Goal: Information Seeking & Learning: Find specific fact

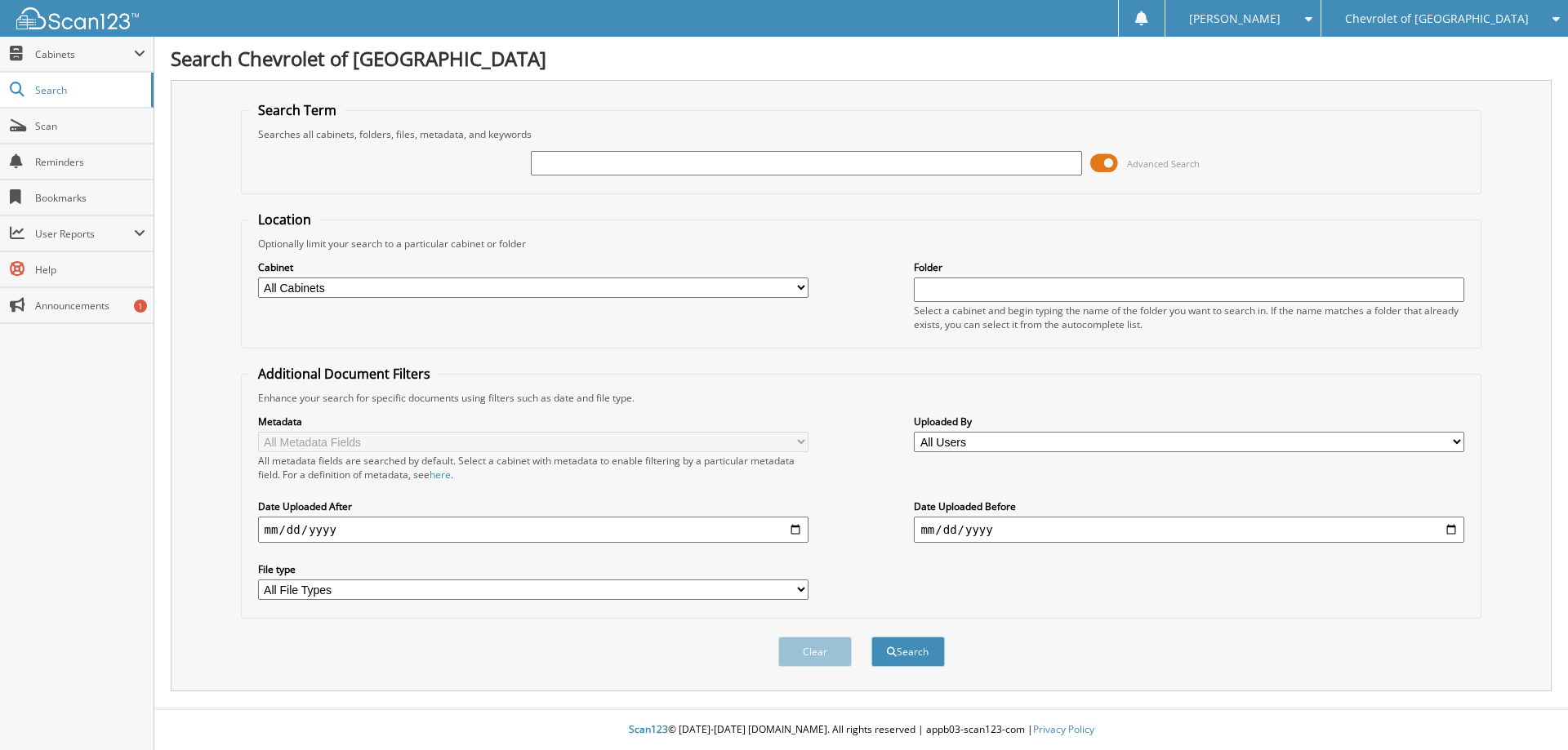
click at [608, 159] on input "text" at bounding box center [806, 164] width 550 height 25
type input "T25227A"
click at [872, 636] on button "Search" at bounding box center [908, 651] width 74 height 30
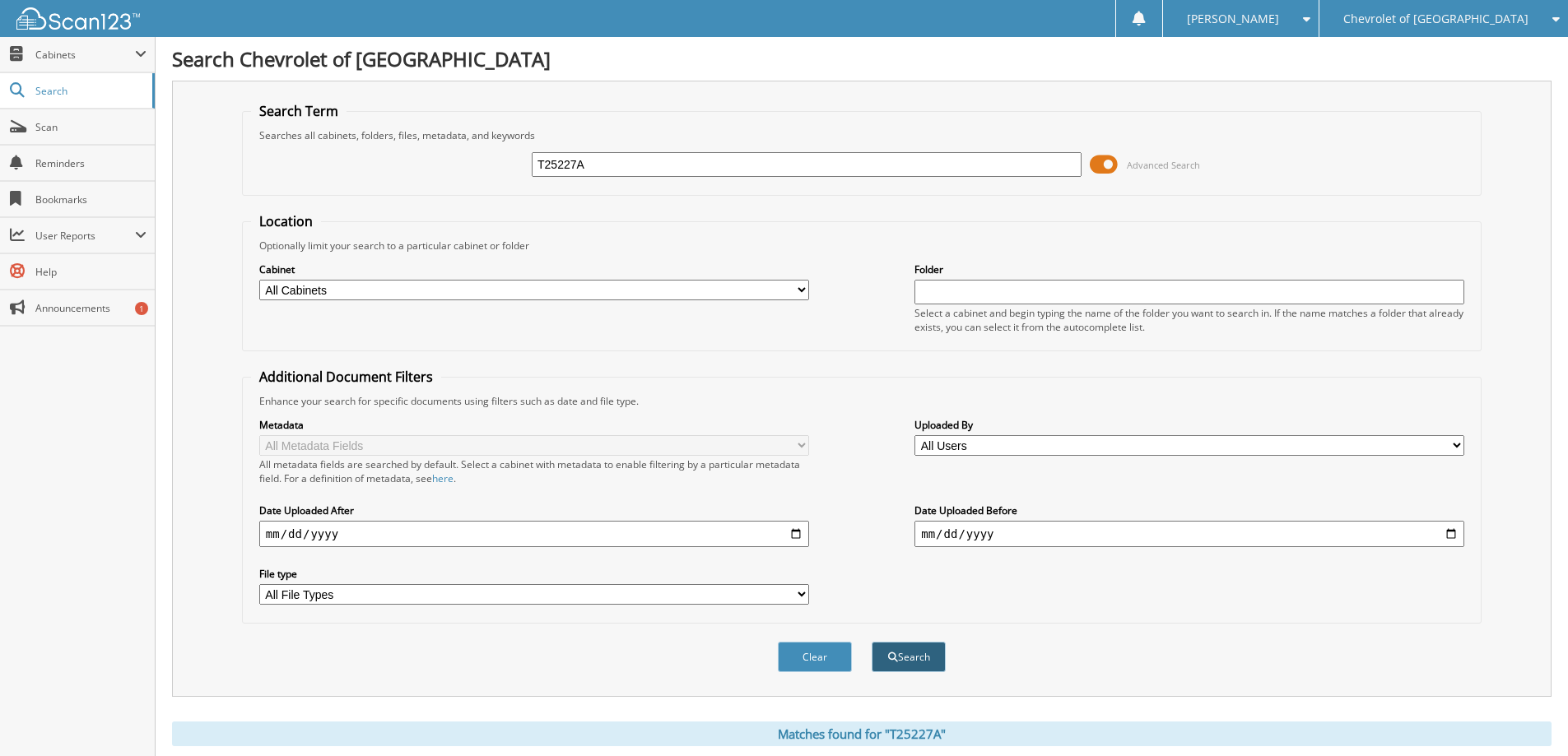
click at [913, 659] on button "Search" at bounding box center [909, 656] width 74 height 31
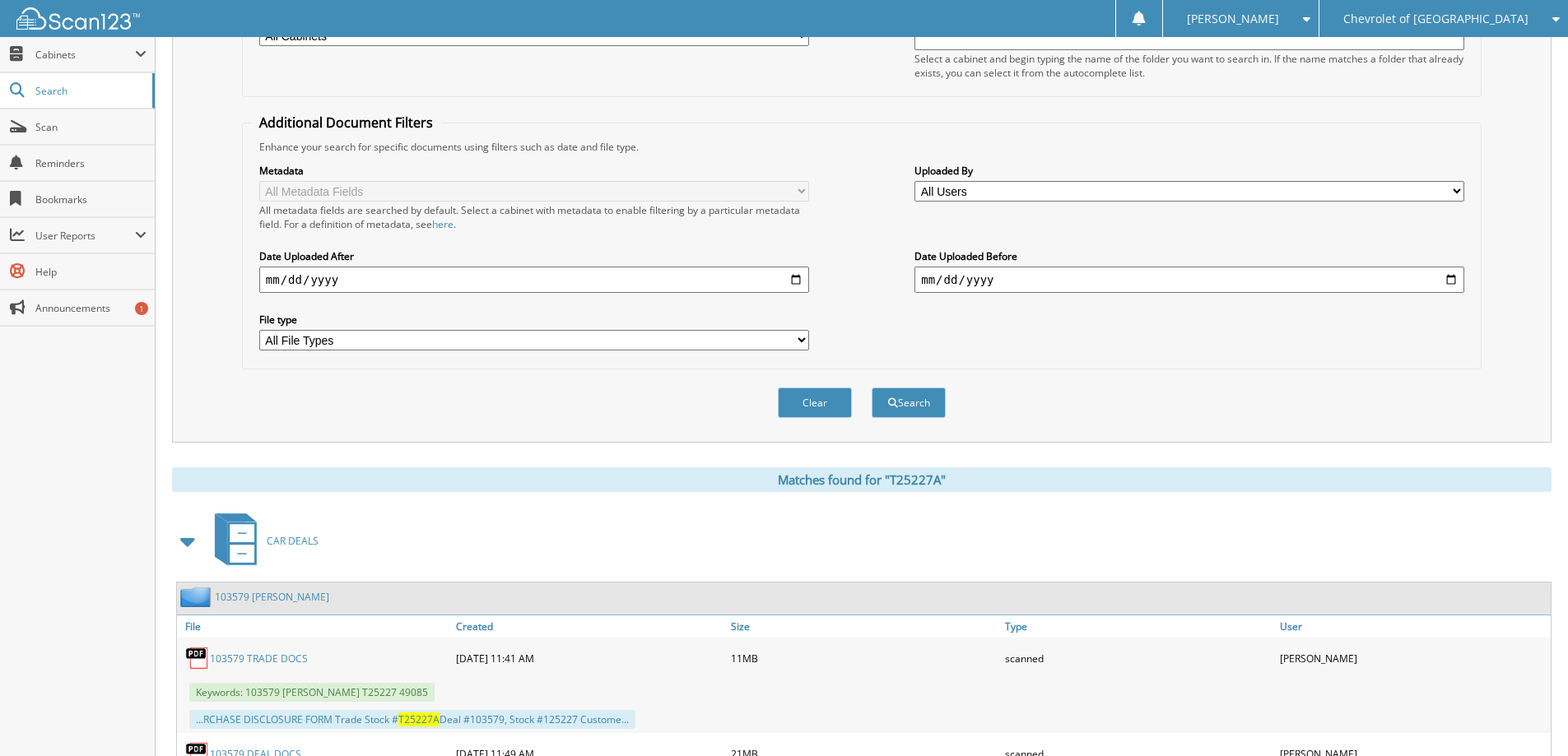
scroll to position [378, 0]
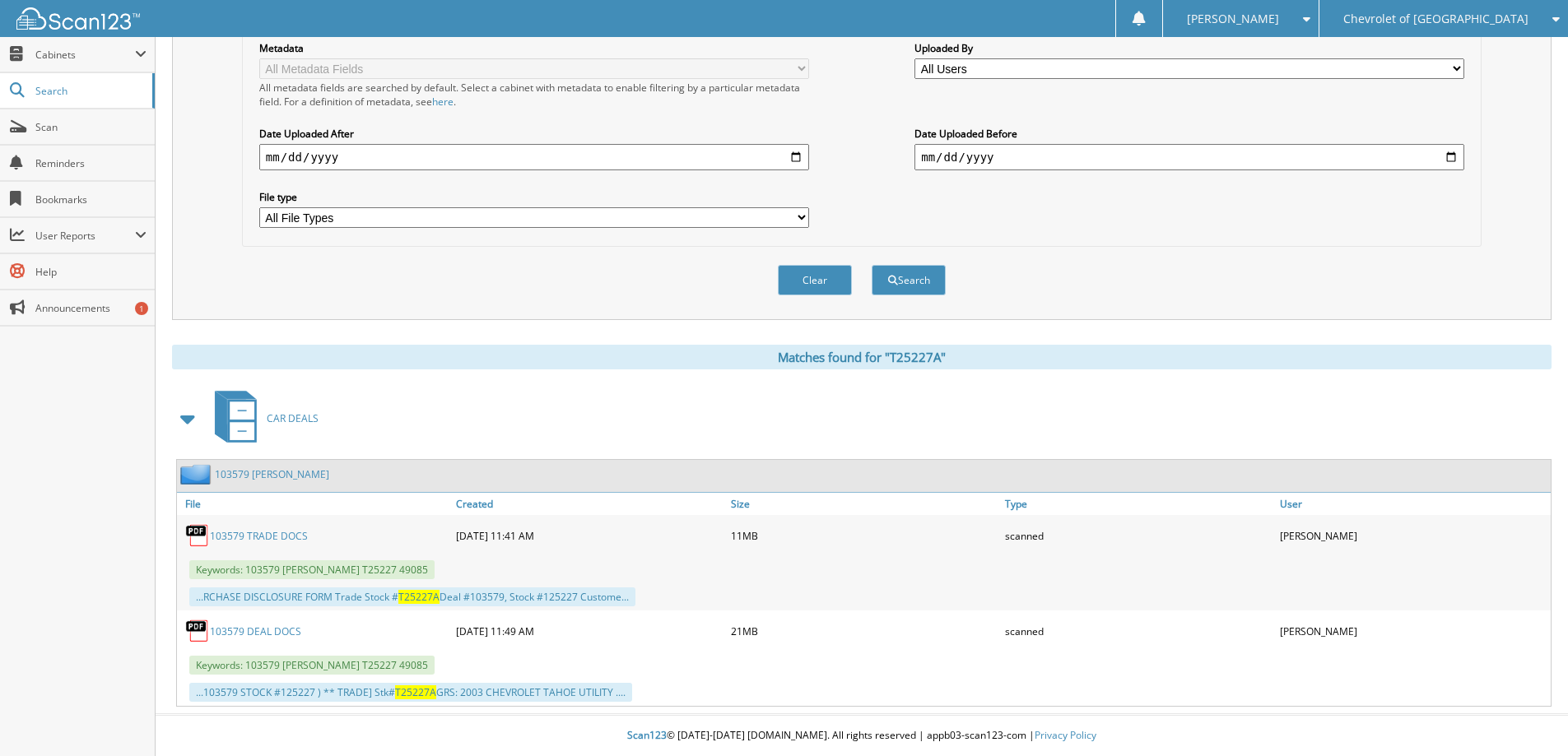
click at [246, 632] on link "103579 DEAL DOCS" at bounding box center [255, 631] width 92 height 14
